Goal: Information Seeking & Learning: Learn about a topic

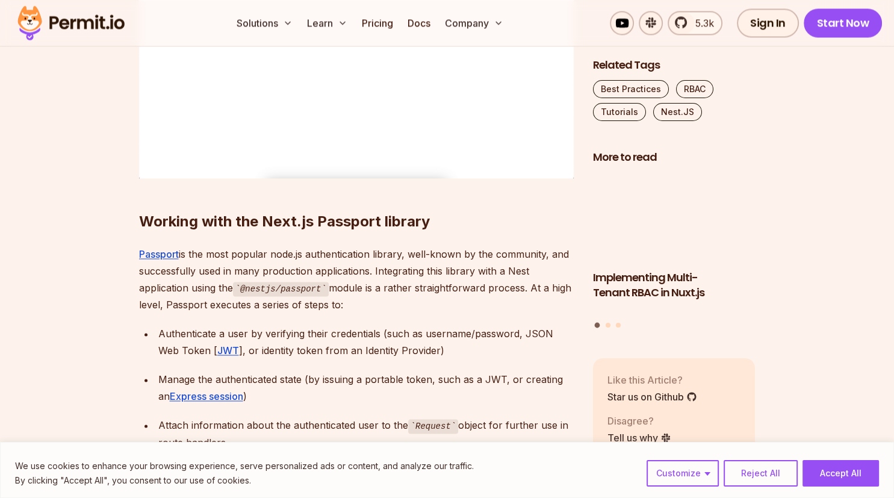
scroll to position [1843, 0]
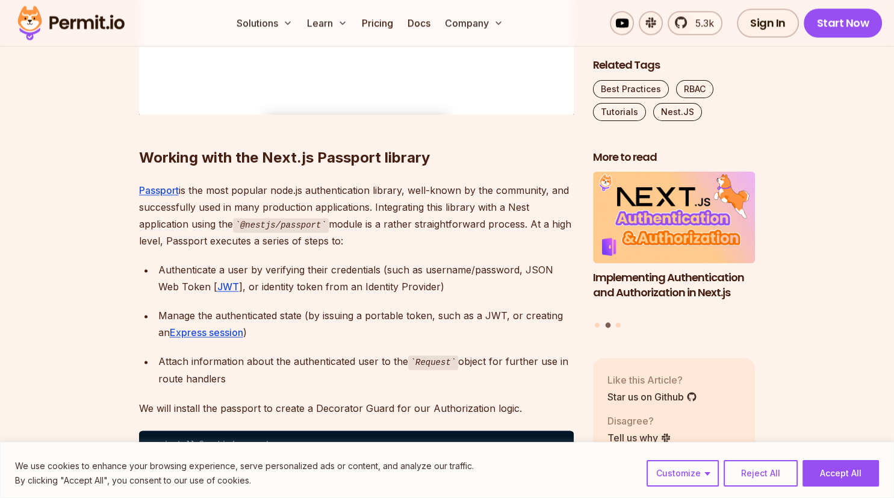
drag, startPoint x: 369, startPoint y: 220, endPoint x: 343, endPoint y: 233, distance: 29.3
click at [343, 233] on p "Passport is the most popular node.js authentication library, well-known by the …" at bounding box center [356, 216] width 435 height 68
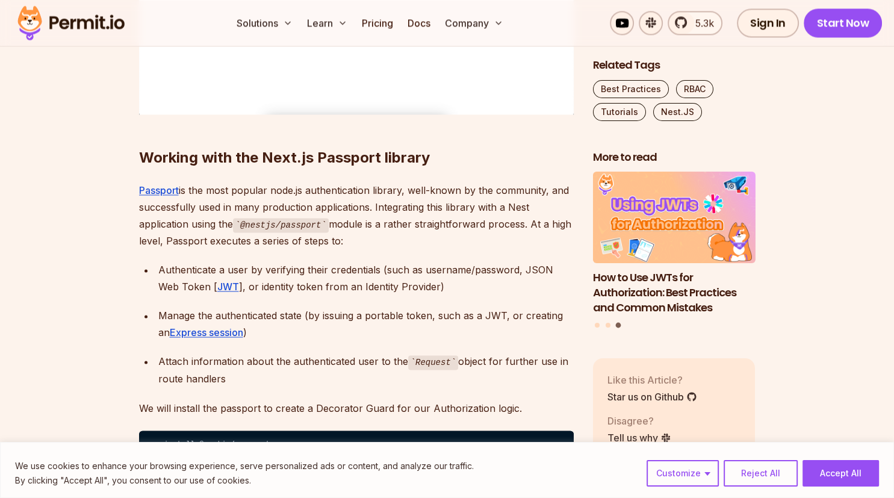
click at [171, 245] on p "Passport is the most popular node.js authentication library, well-known by the …" at bounding box center [356, 216] width 435 height 68
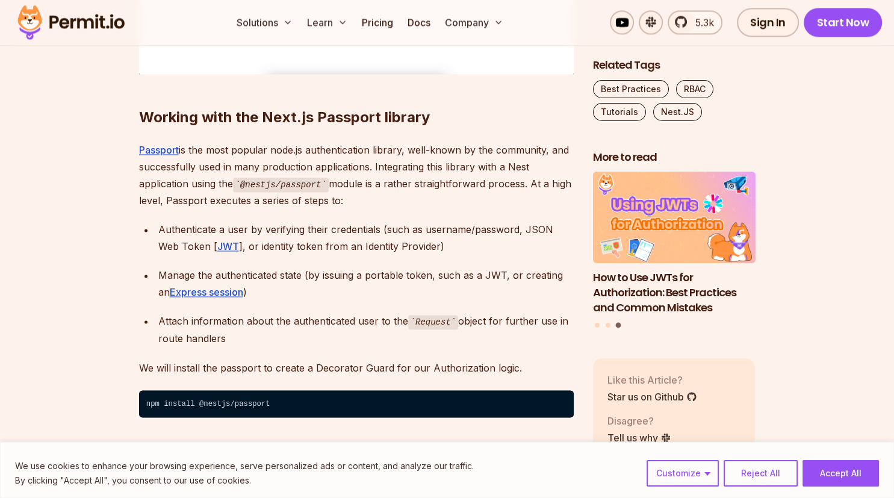
scroll to position [1907, 0]
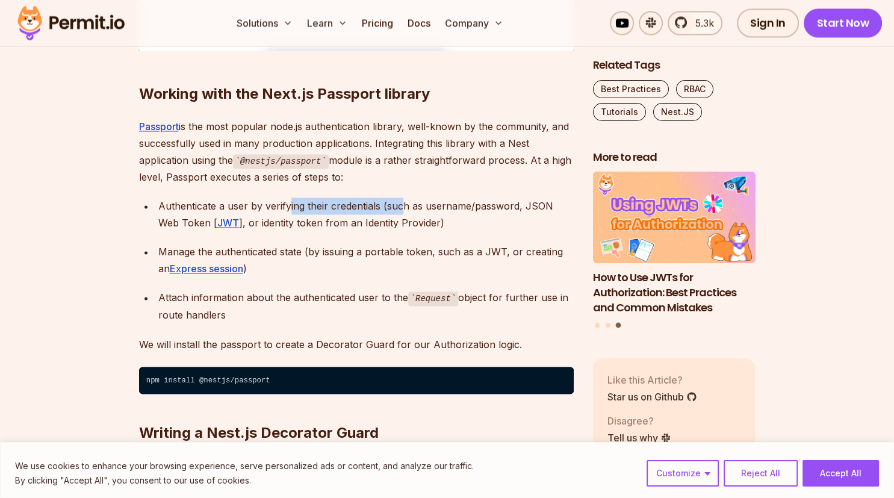
drag, startPoint x: 312, startPoint y: 208, endPoint x: 401, endPoint y: 208, distance: 89.7
click at [401, 208] on div "Authenticate a user by verifying their credentials (such as username/password, …" at bounding box center [365, 214] width 415 height 34
click at [376, 211] on div "Authenticate a user by verifying their credentials (such as username/password, …" at bounding box center [365, 214] width 415 height 34
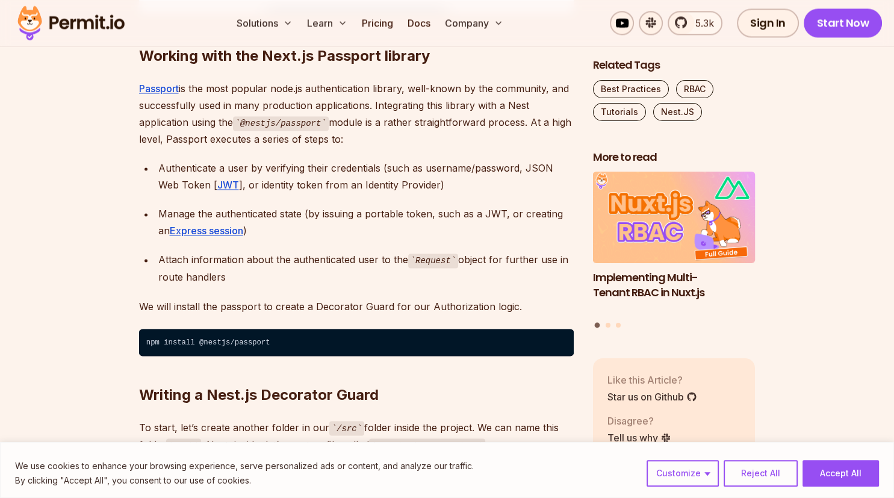
scroll to position [1970, 0]
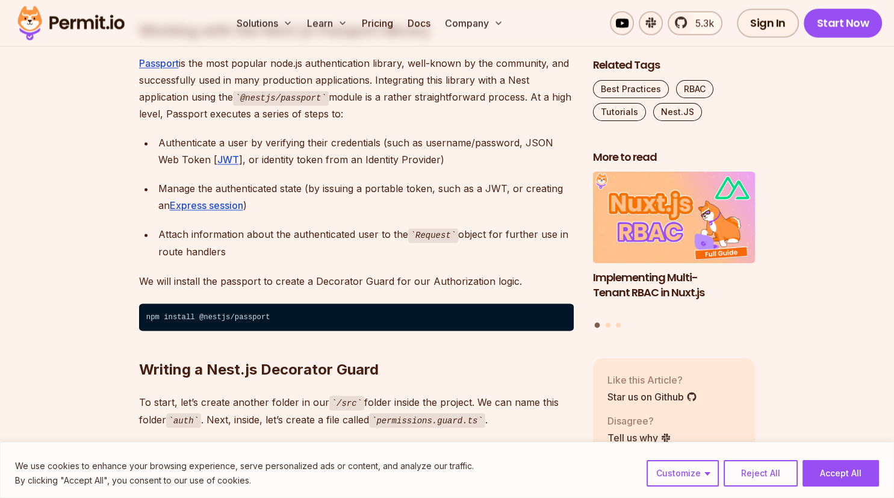
drag, startPoint x: 259, startPoint y: 241, endPoint x: 380, endPoint y: 235, distance: 121.1
click at [380, 235] on div "Attach information about the authenticated user to the Request object for furth…" at bounding box center [365, 243] width 415 height 34
click at [352, 242] on div "Attach information about the authenticated user to the Request object for furth…" at bounding box center [365, 243] width 415 height 34
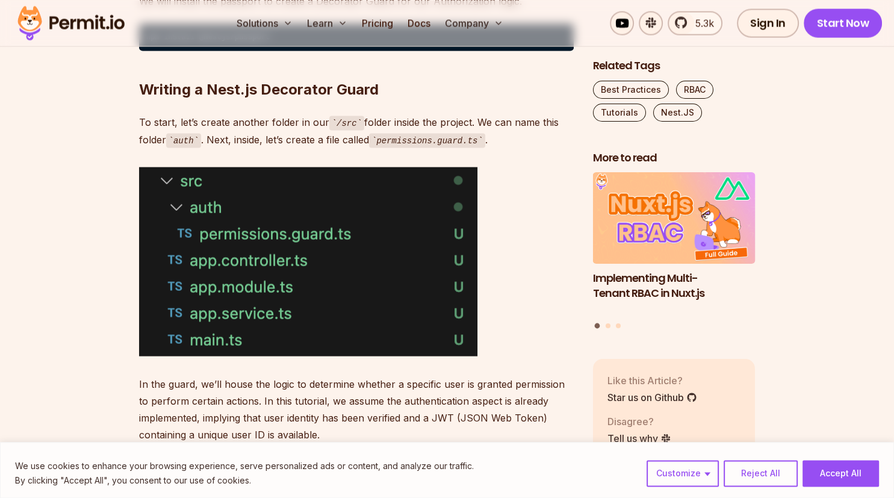
scroll to position [2225, 0]
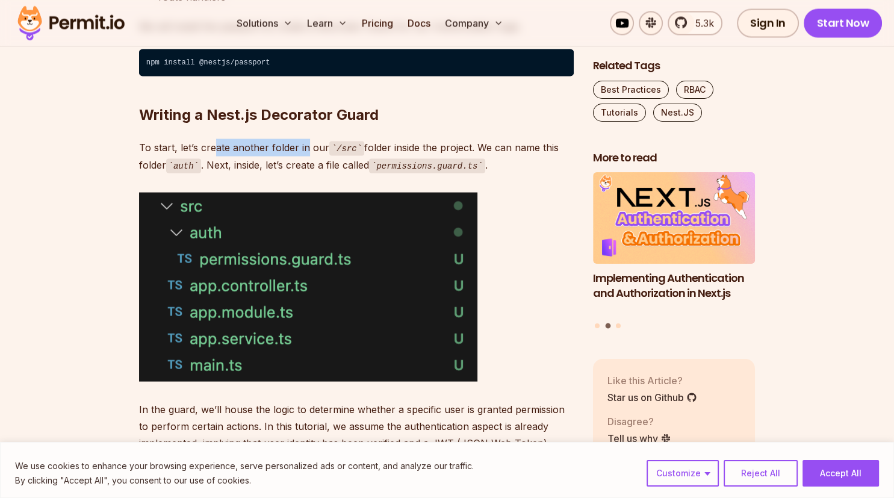
drag, startPoint x: 211, startPoint y: 150, endPoint x: 303, endPoint y: 143, distance: 91.7
click at [305, 143] on p "To start, let’s create another folder in our /src folder inside the project. We…" at bounding box center [356, 155] width 435 height 34
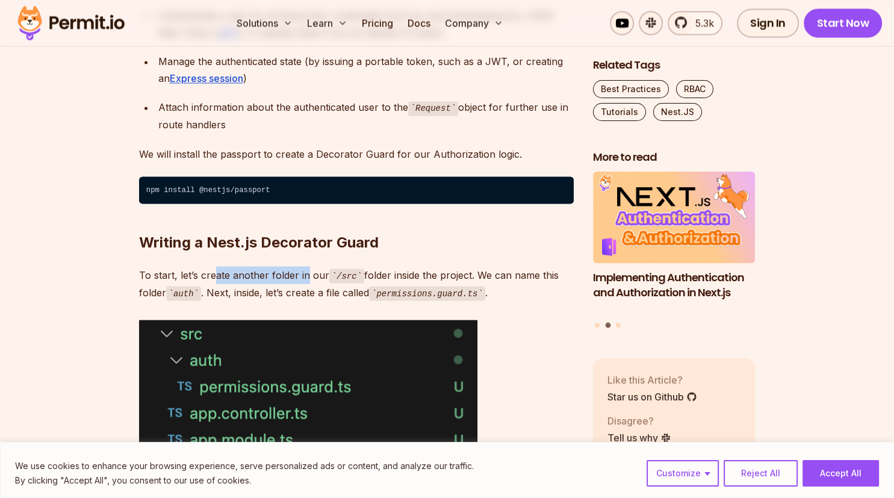
scroll to position [2161, 0]
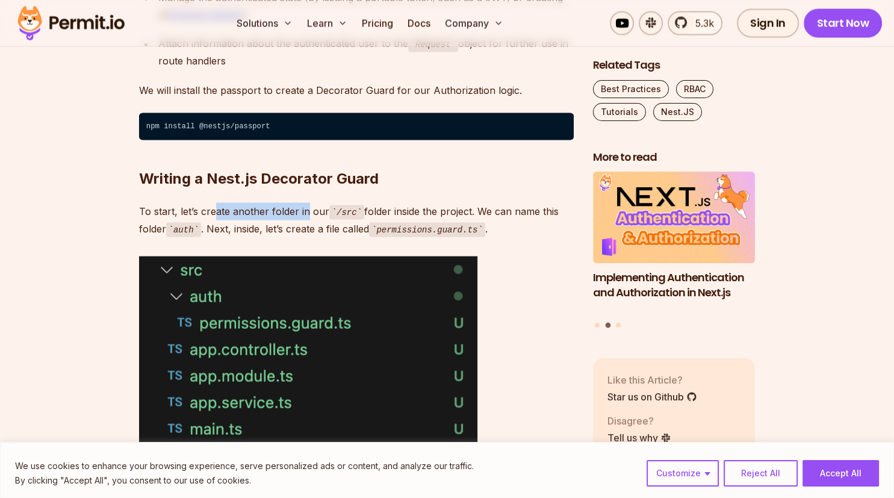
click at [244, 205] on p "To start, let’s create another folder in our /src folder inside the project. We…" at bounding box center [356, 219] width 435 height 34
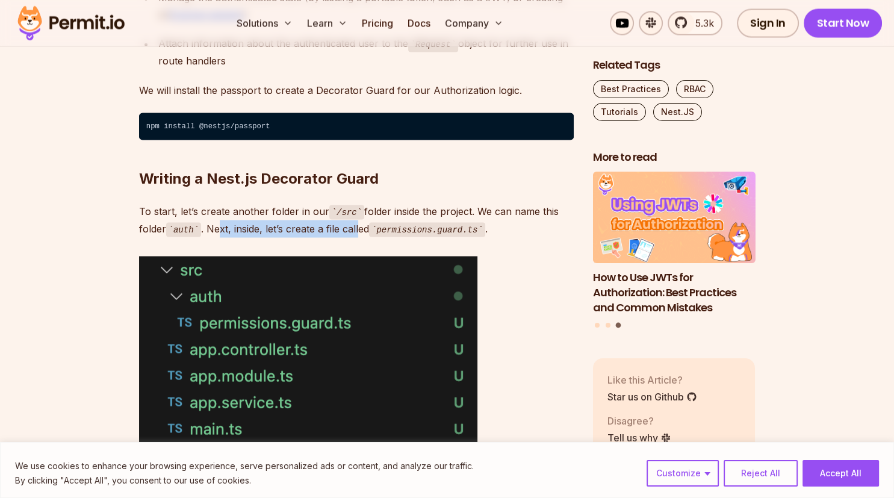
drag, startPoint x: 220, startPoint y: 222, endPoint x: 358, endPoint y: 225, distance: 137.9
click at [358, 225] on p "To start, let’s create another folder in our /src folder inside the project. We…" at bounding box center [356, 219] width 435 height 34
click at [315, 228] on p "To start, let’s create another folder in our /src folder inside the project. We…" at bounding box center [356, 219] width 435 height 34
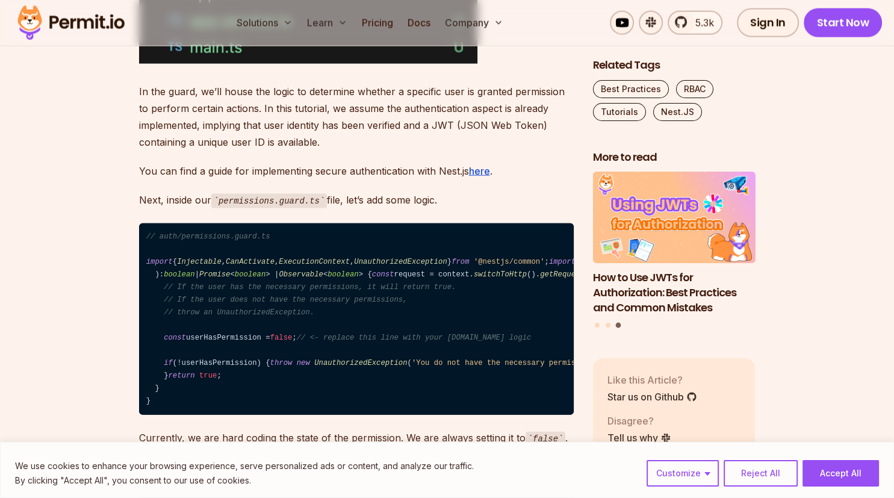
scroll to position [2543, 0]
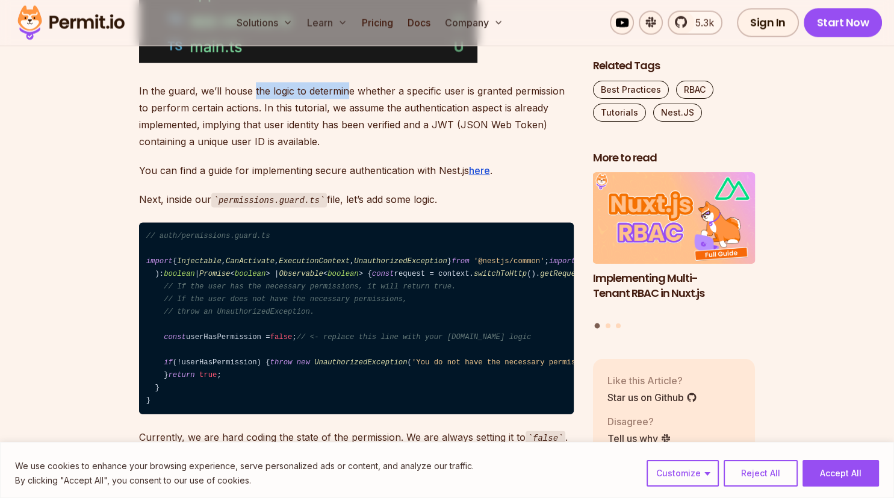
drag, startPoint x: 252, startPoint y: 86, endPoint x: 346, endPoint y: 90, distance: 94.0
click at [346, 90] on p "In the guard, we’ll house the logic to determine whether a specific user is gra…" at bounding box center [356, 115] width 435 height 67
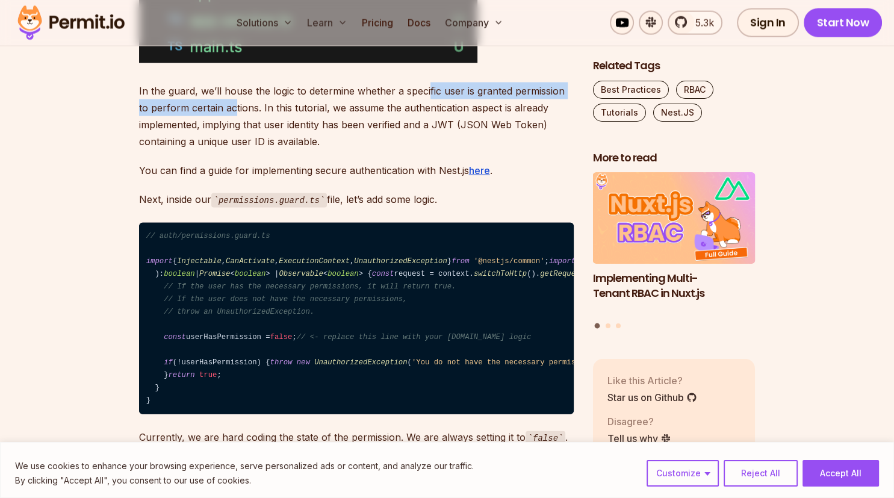
drag, startPoint x: 428, startPoint y: 86, endPoint x: 221, endPoint y: 111, distance: 208.5
click at [221, 111] on p "In the guard, we’ll house the logic to determine whether a specific user is gra…" at bounding box center [356, 115] width 435 height 67
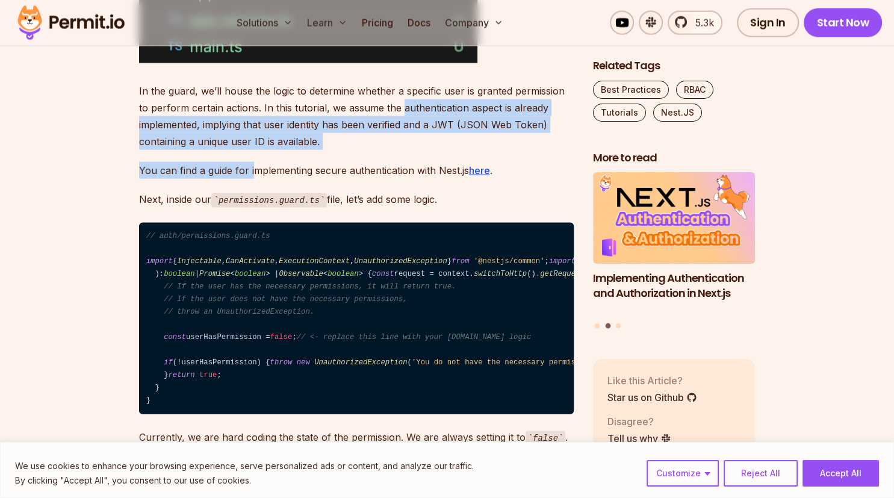
drag, startPoint x: 392, startPoint y: 101, endPoint x: 244, endPoint y: 157, distance: 157.5
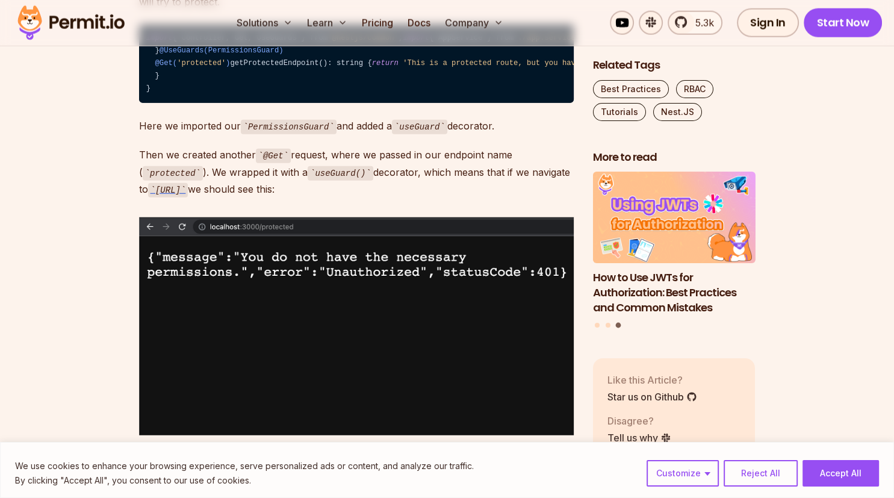
scroll to position [2987, 0]
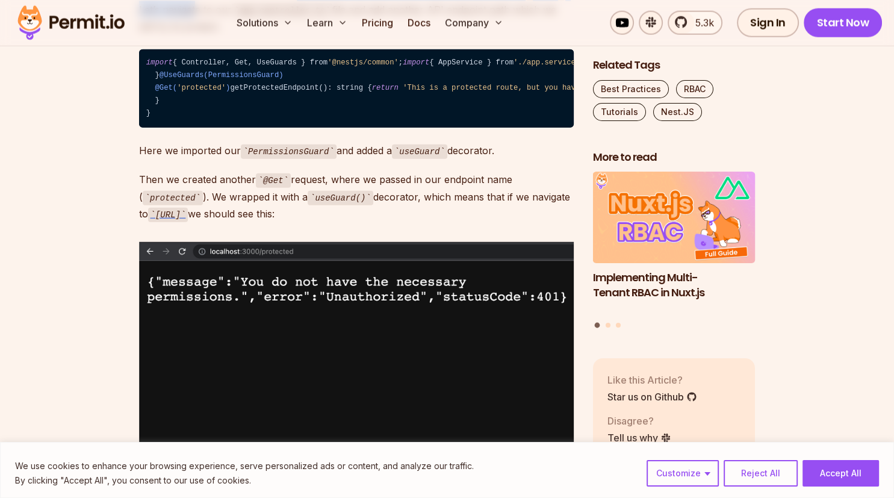
drag, startPoint x: 293, startPoint y: 126, endPoint x: 194, endPoint y: 149, distance: 101.9
click at [194, 35] on p "Currently, we are hard coding the state of the permission. We are always settin…" at bounding box center [356, 9] width 435 height 51
click at [332, 35] on p "Currently, we are hard coding the state of the permission. We are always settin…" at bounding box center [356, 9] width 435 height 51
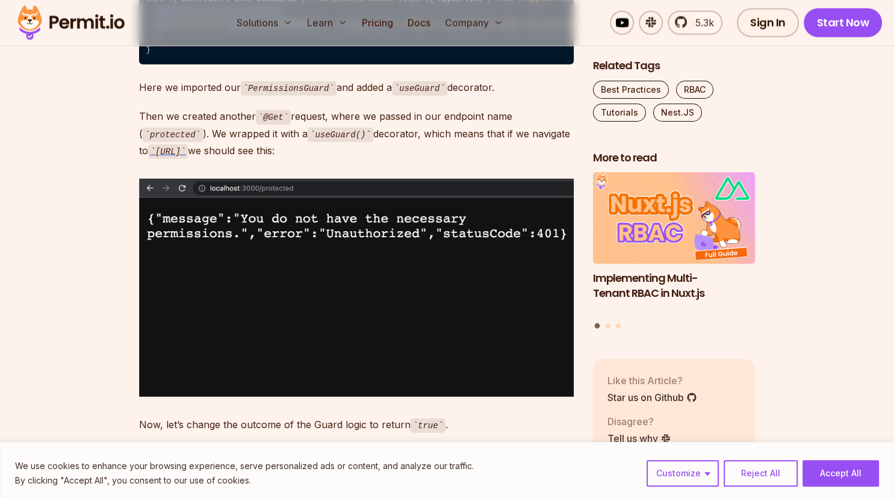
scroll to position [3051, 0]
drag, startPoint x: 267, startPoint y: 311, endPoint x: 155, endPoint y: 312, distance: 111.4
click at [160, 16] on span "@UseGuards(PermissionsGuard)" at bounding box center [222, 12] width 124 height 8
copy span "@UseGuards(PermissionsGuard)"
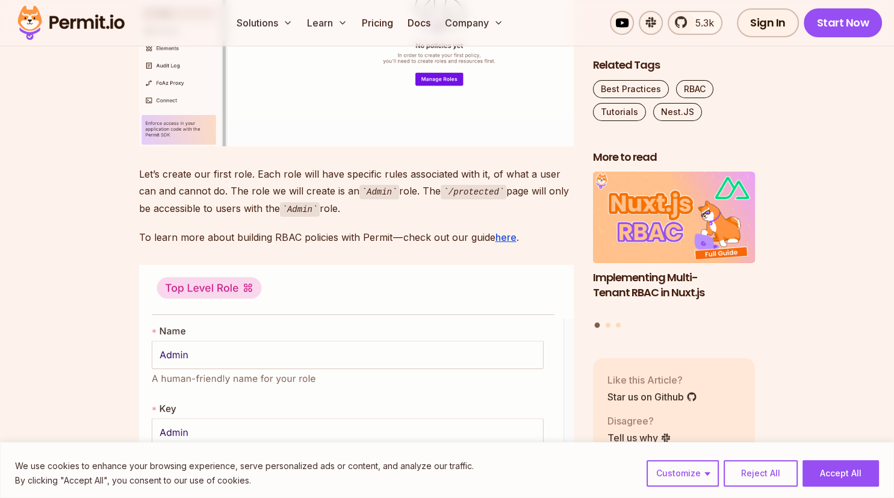
scroll to position [4068, 0]
